Goal: Find contact information: Find contact information

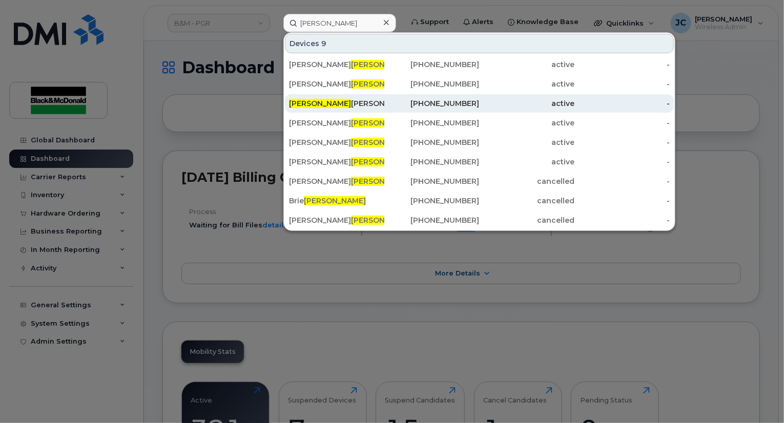
type input "[PERSON_NAME]"
click at [467, 103] on div "289-356-2305" at bounding box center [431, 103] width 95 height 10
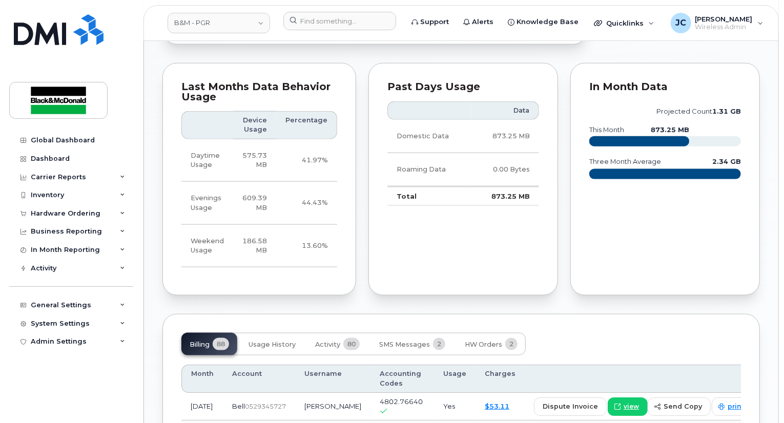
scroll to position [666, 0]
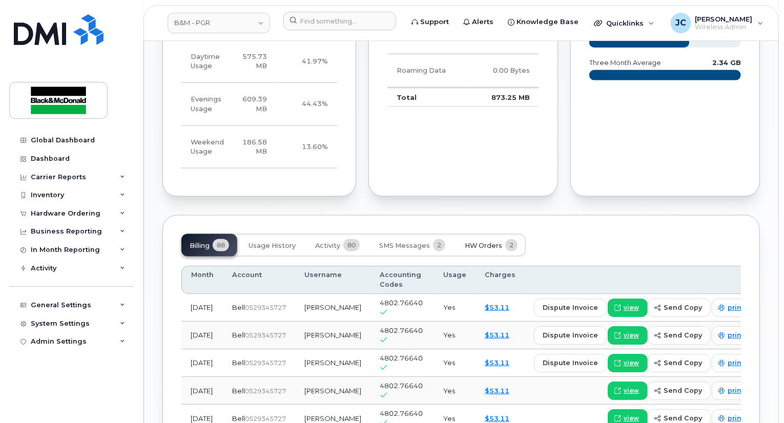
click at [495, 250] on span "HW Orders" at bounding box center [483, 246] width 37 height 8
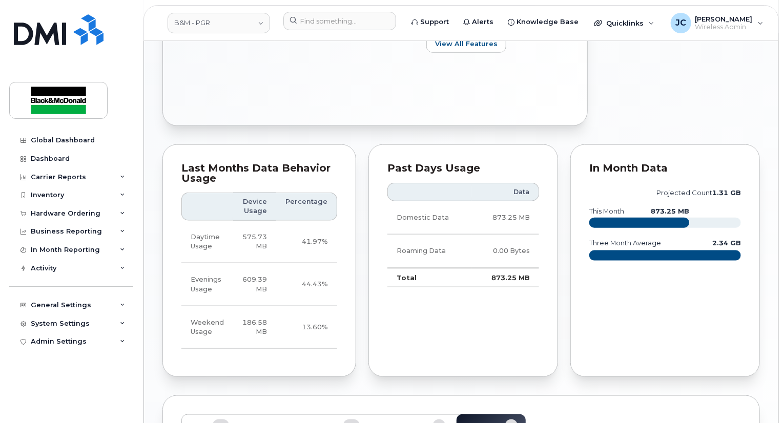
scroll to position [418, 0]
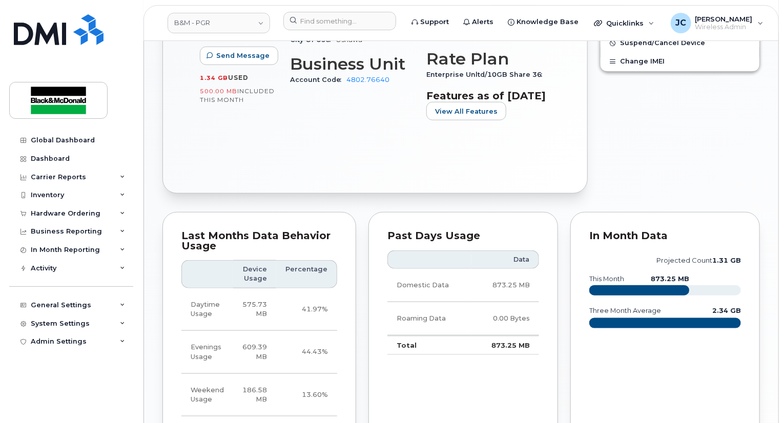
click at [574, 365] on div "In Month Data projected count 1.31 GB this month 873.25 MB three month average …" at bounding box center [665, 328] width 190 height 233
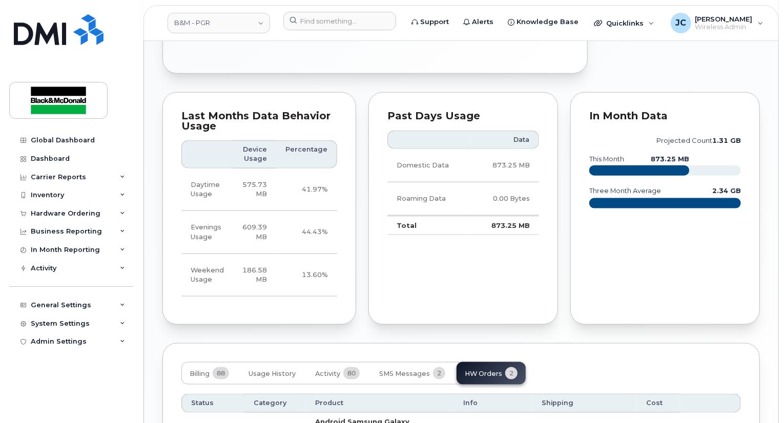
scroll to position [520, 0]
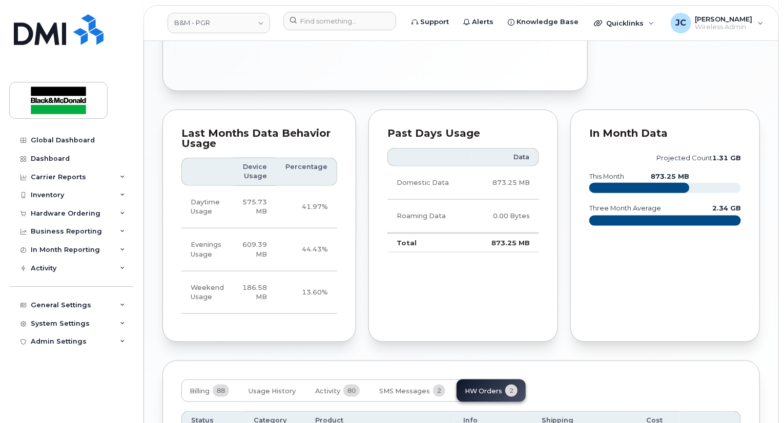
click at [264, 348] on div "Last Months Data Behavior Usage Device Usage Percentage Daytime Usage 575.73 MB…" at bounding box center [259, 225] width 206 height 245
